Goal: Check status: Check status

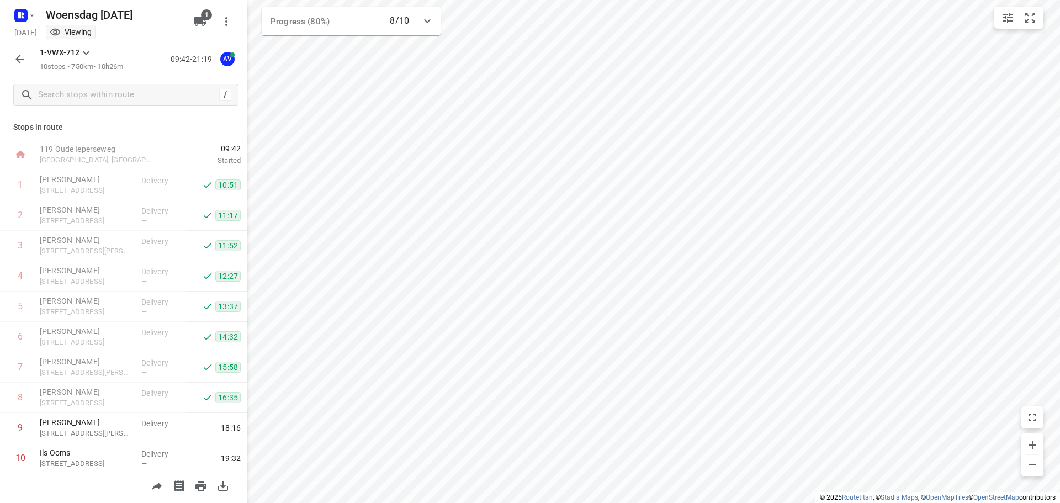
scroll to position [36, 0]
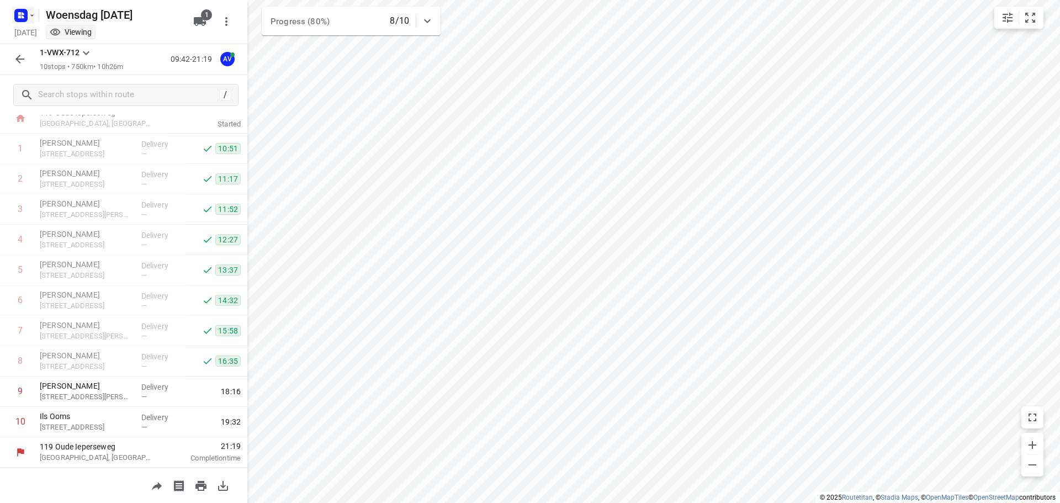
click at [22, 14] on icon "button" at bounding box center [23, 13] width 3 height 3
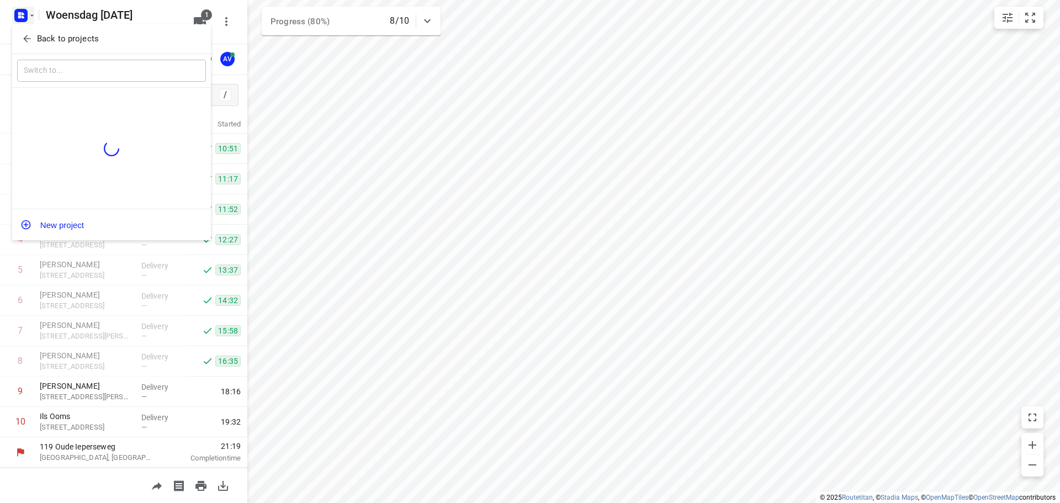
click at [30, 39] on html "i © 2025 Routetitan , © Stadia Maps , © OpenMapTiles © OpenStreetMap contributo…" at bounding box center [530, 251] width 1060 height 503
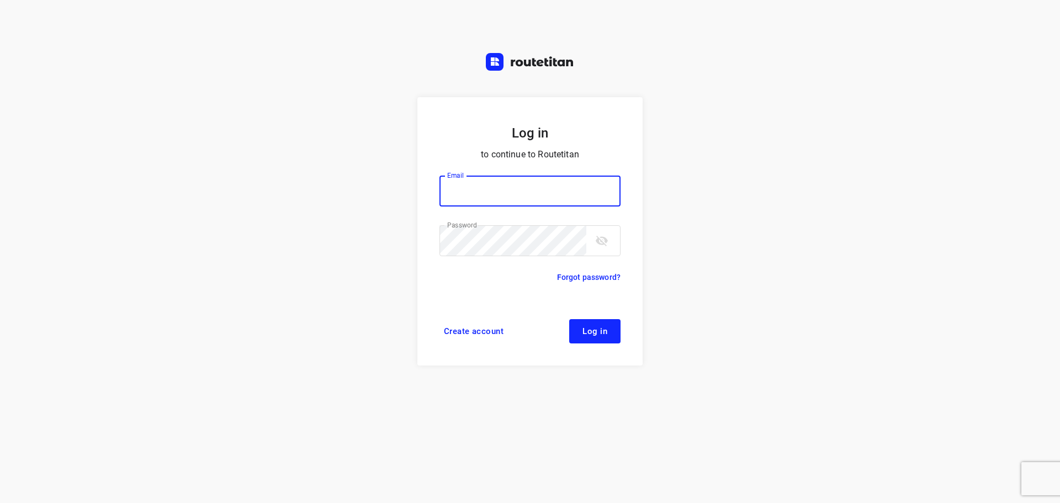
type input "didier@areco.be"
click at [610, 327] on button "Log in" at bounding box center [594, 331] width 51 height 24
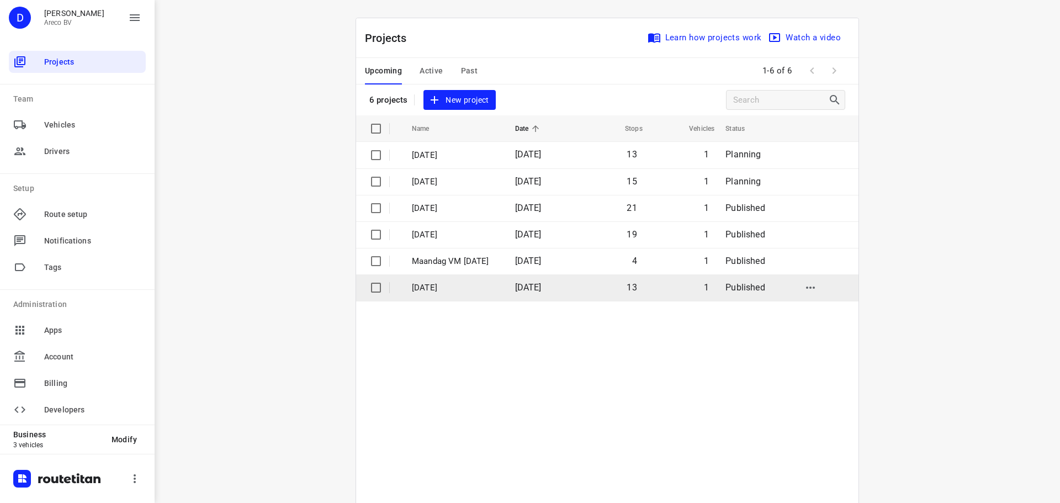
click at [439, 286] on p "[DATE]" at bounding box center [455, 287] width 87 height 13
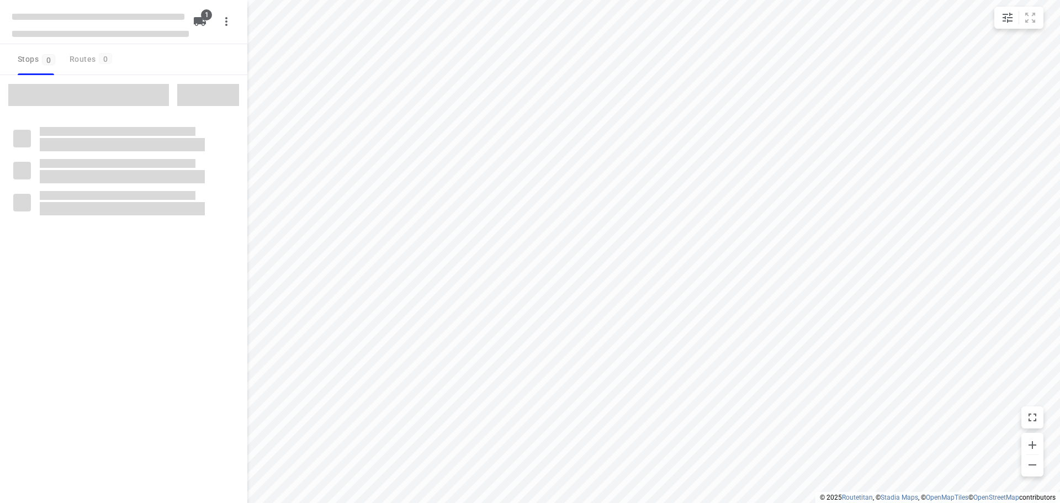
type input "distance"
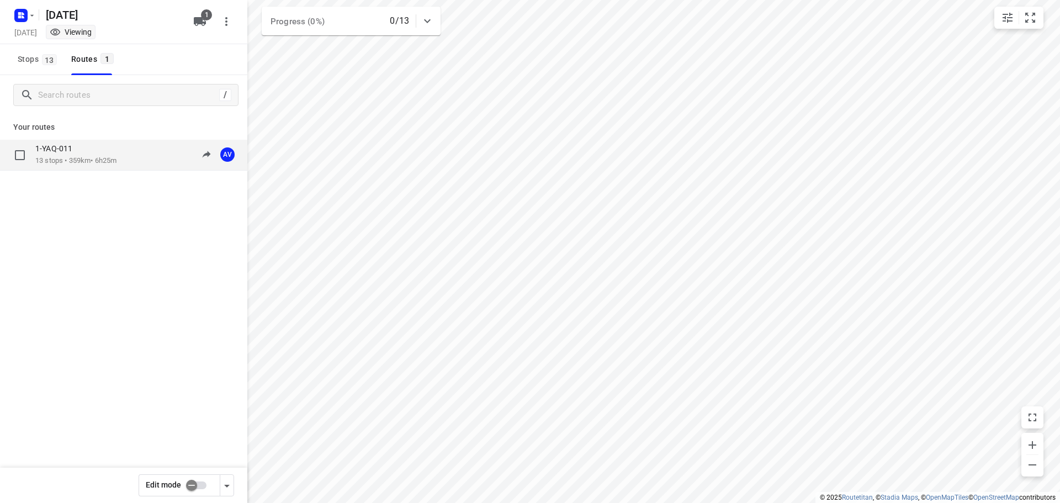
click at [89, 161] on p "13 stops • 359km • 6h25m" at bounding box center [75, 161] width 81 height 10
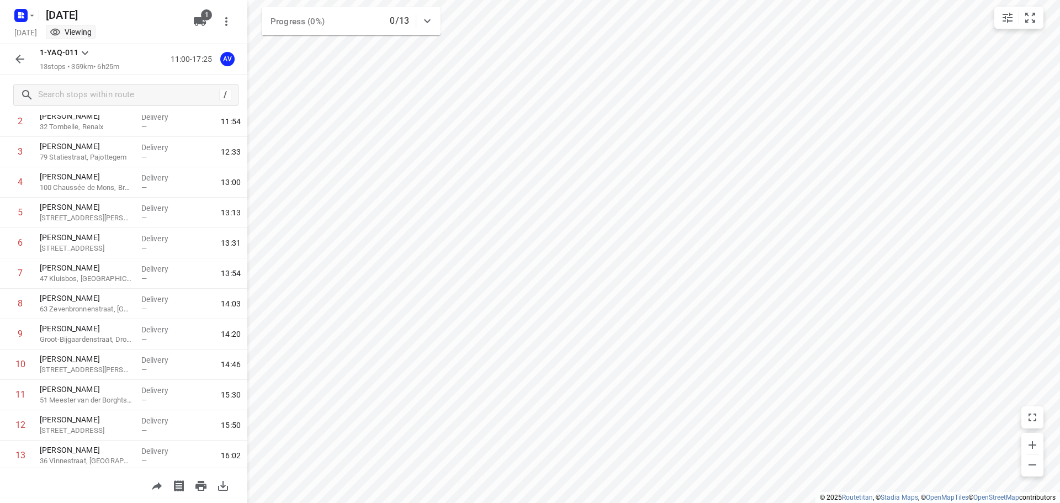
scroll to position [127, 0]
